Goal: Find specific page/section: Find specific page/section

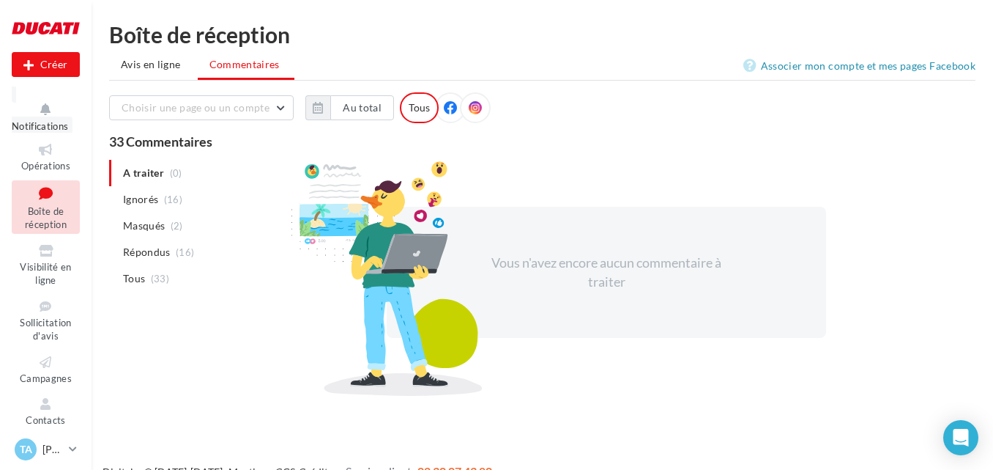
click at [31, 127] on span "Notifications" at bounding box center [40, 126] width 56 height 12
click at [48, 108] on icon at bounding box center [46, 109] width 68 height 17
click at [41, 110] on icon at bounding box center [46, 109] width 68 height 17
click at [41, 112] on icon at bounding box center [46, 109] width 68 height 17
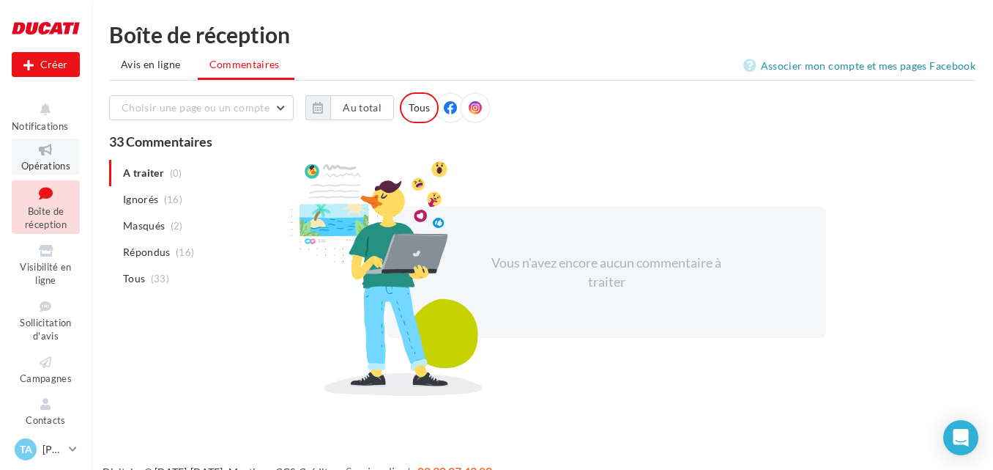
click at [48, 145] on icon at bounding box center [45, 149] width 59 height 17
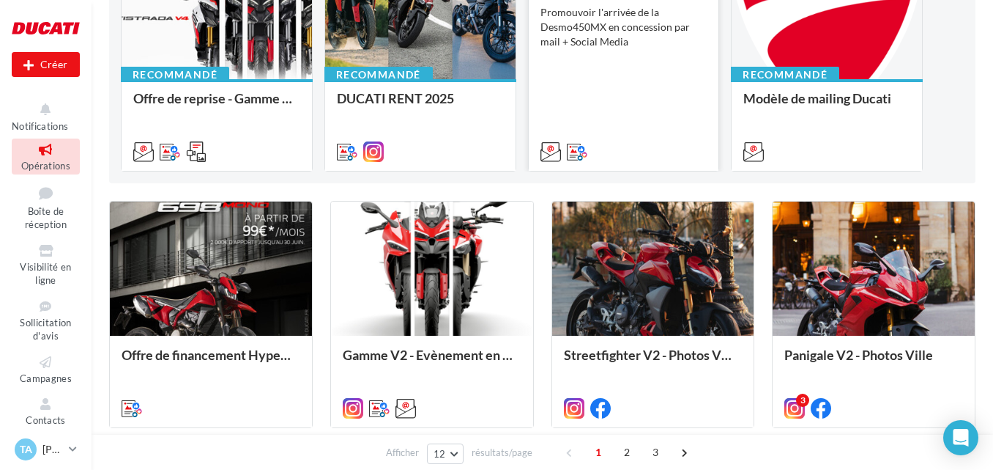
scroll to position [293, 0]
